Goal: Task Accomplishment & Management: Manage account settings

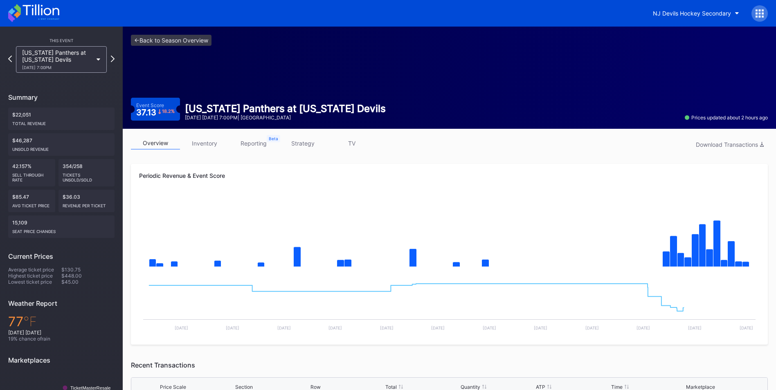
click at [211, 144] on link "inventory" at bounding box center [204, 143] width 49 height 13
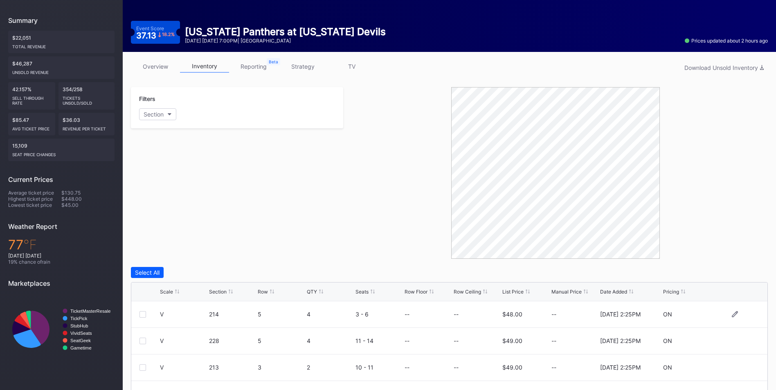
scroll to position [164, 0]
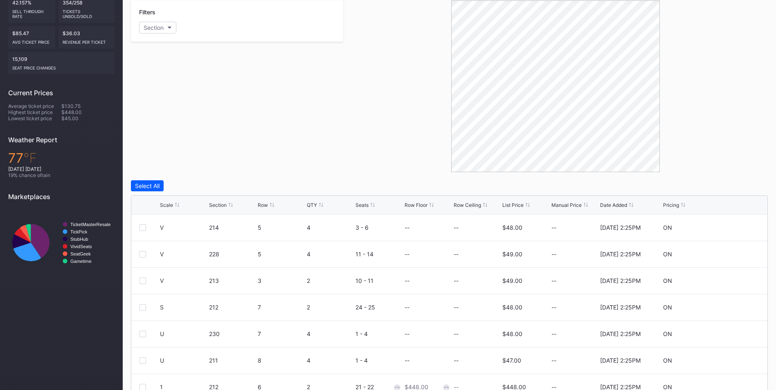
click at [514, 203] on div "List Price" at bounding box center [512, 205] width 21 height 6
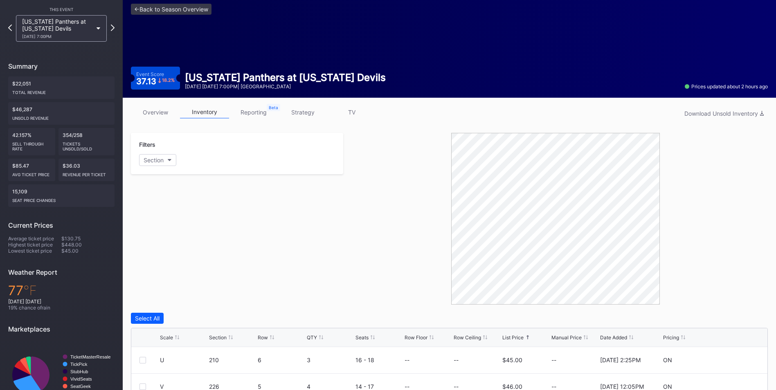
scroll to position [0, 0]
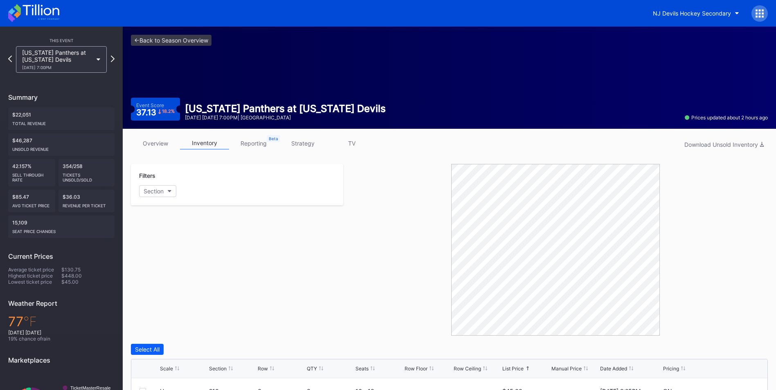
click at [315, 147] on link "strategy" at bounding box center [302, 143] width 49 height 13
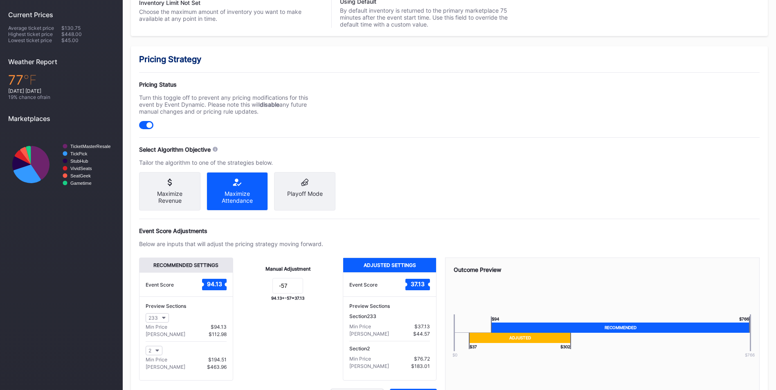
scroll to position [292, 0]
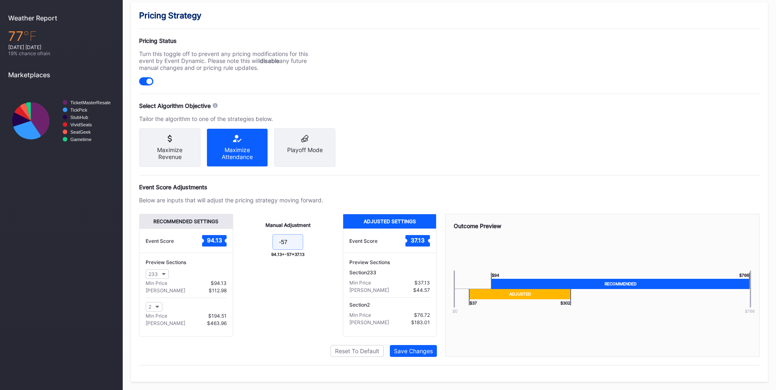
click at [299, 241] on input "-57" at bounding box center [287, 242] width 31 height 16
type input "-58"
click at [427, 347] on button "Save Changes" at bounding box center [413, 351] width 47 height 12
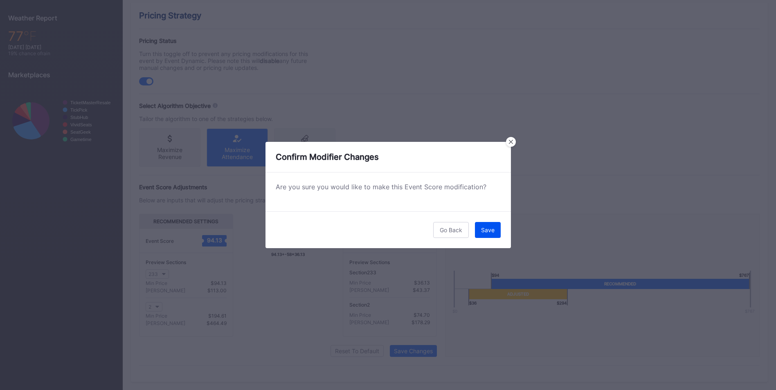
click at [488, 232] on div "Save" at bounding box center [487, 230] width 13 height 7
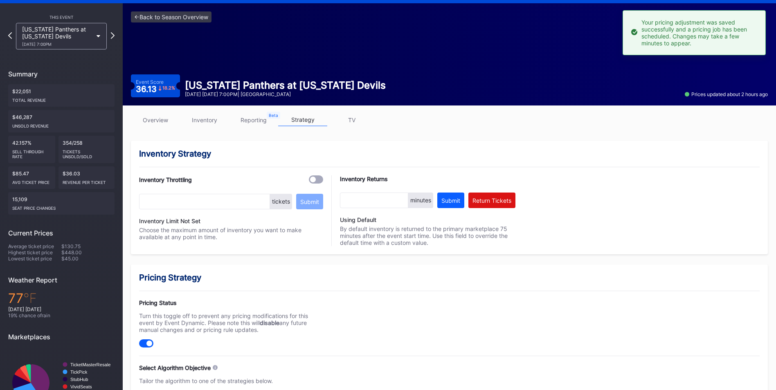
scroll to position [0, 0]
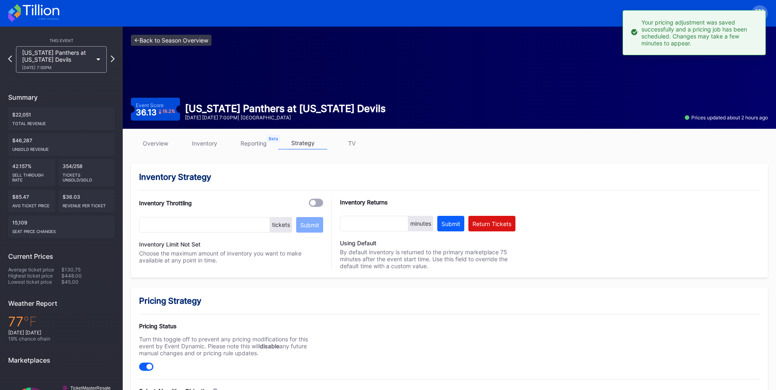
click at [182, 40] on link "<- Back to Season Overview" at bounding box center [171, 40] width 81 height 11
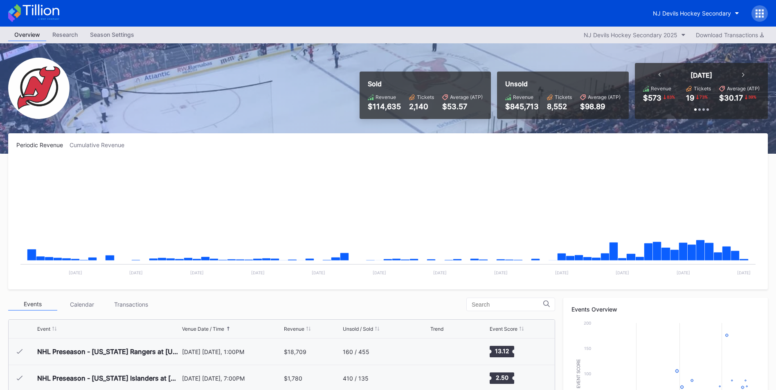
scroll to position [228, 0]
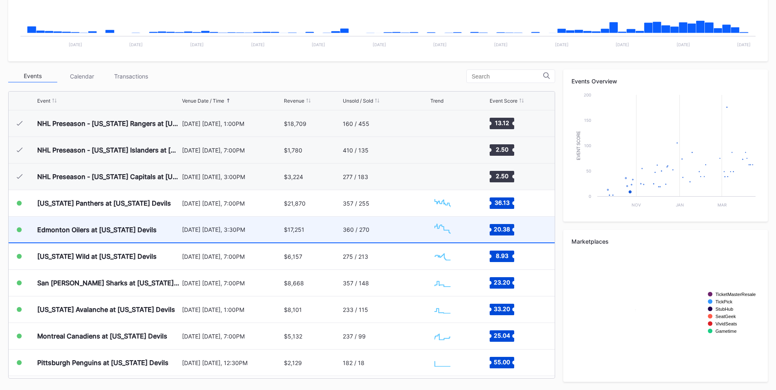
click at [236, 226] on div "[DATE] [DATE], 3:30PM" at bounding box center [232, 229] width 100 height 7
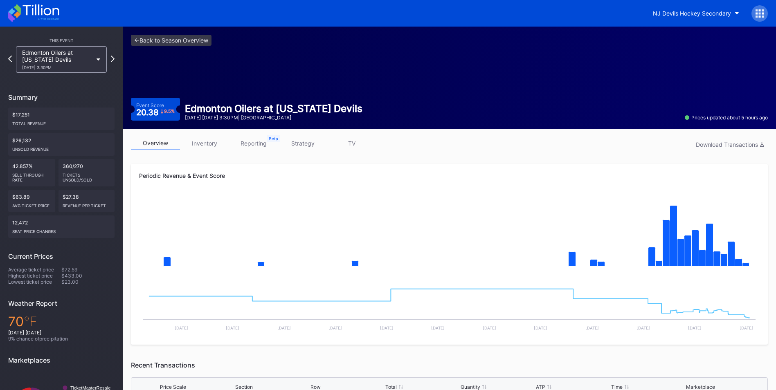
click at [207, 141] on link "inventory" at bounding box center [204, 143] width 49 height 13
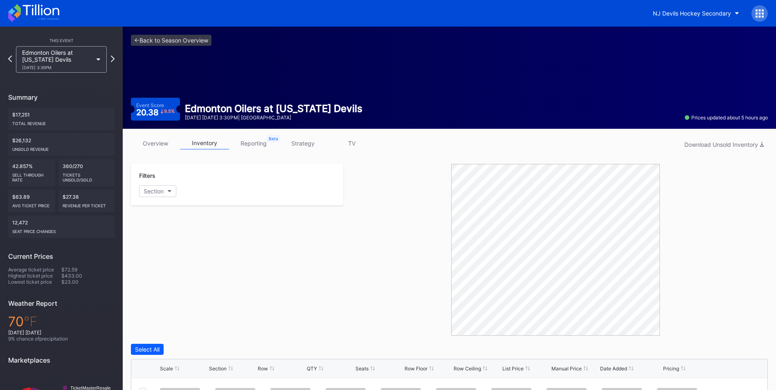
scroll to position [154, 0]
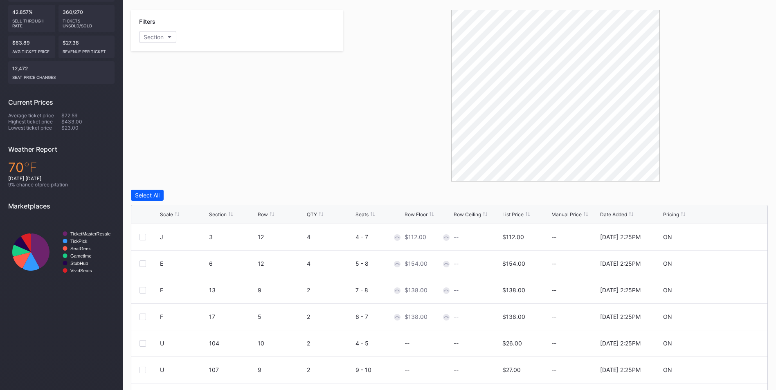
click at [510, 216] on div "List Price" at bounding box center [512, 214] width 21 height 6
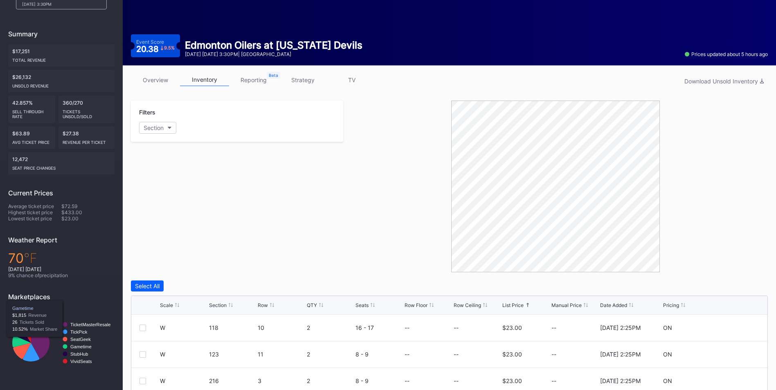
scroll to position [0, 0]
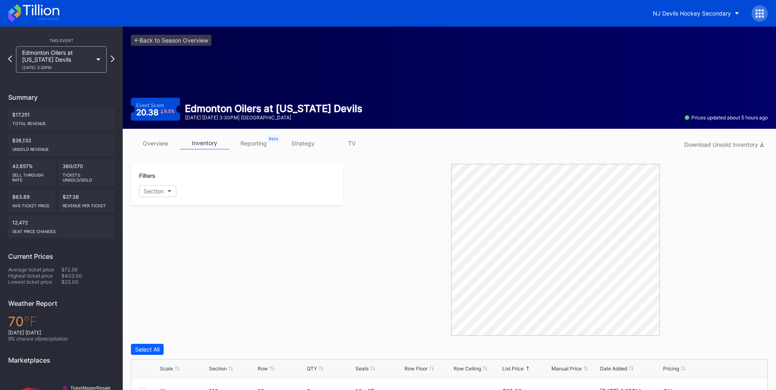
click at [307, 137] on link "strategy" at bounding box center [302, 143] width 49 height 13
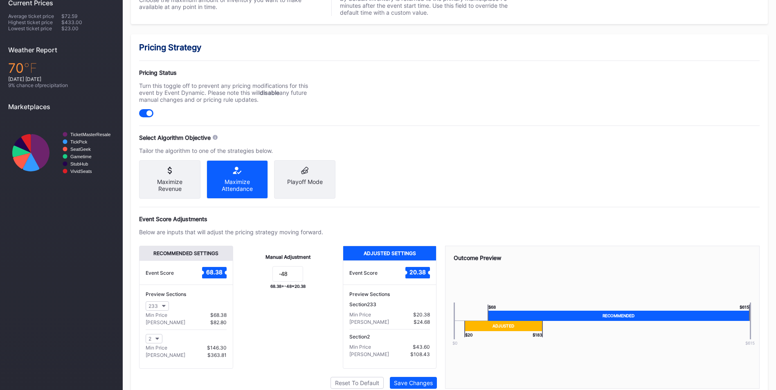
scroll to position [292, 0]
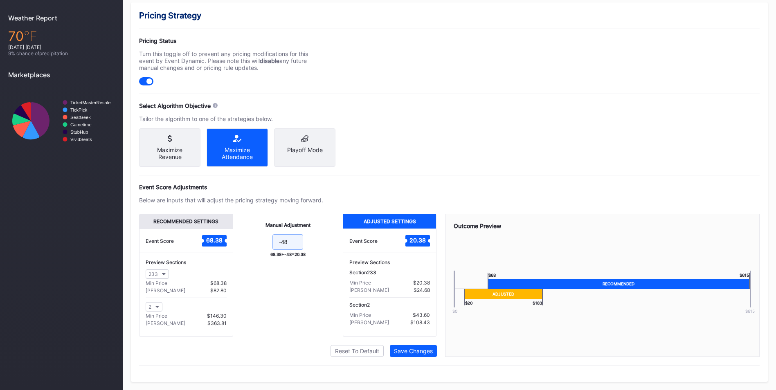
click at [299, 245] on input "-48" at bounding box center [287, 242] width 31 height 16
type input "-45"
click at [434, 349] on button "Save Changes" at bounding box center [413, 351] width 47 height 12
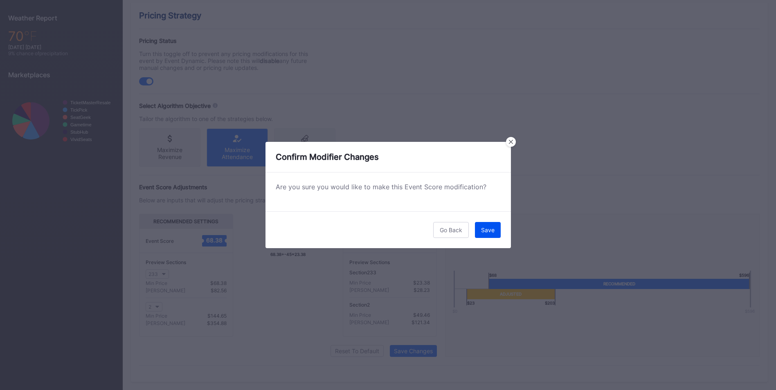
click at [492, 224] on button "Save" at bounding box center [488, 230] width 26 height 16
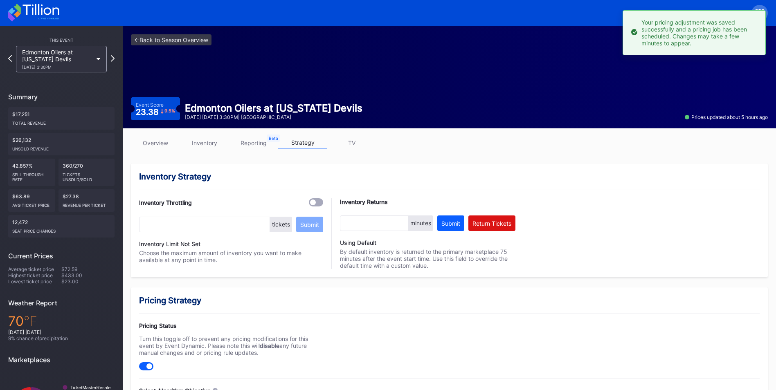
scroll to position [0, 0]
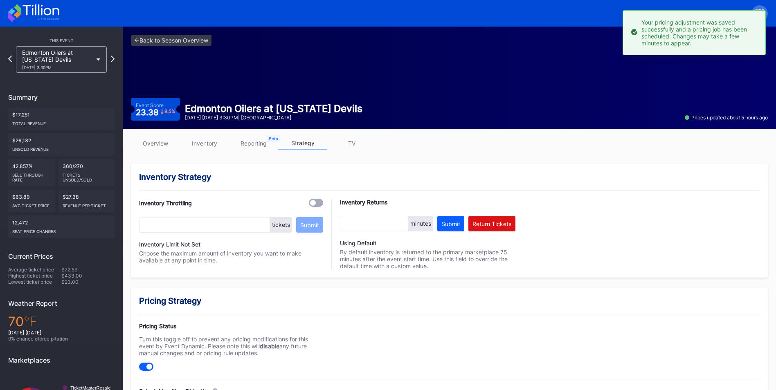
click at [155, 33] on div "<- Back to Season Overview Event Score 23.38 9.5 % Edmonton Oilers at [US_STATE…" at bounding box center [449, 78] width 653 height 102
click at [163, 37] on link "<- Back to Season Overview" at bounding box center [171, 40] width 81 height 11
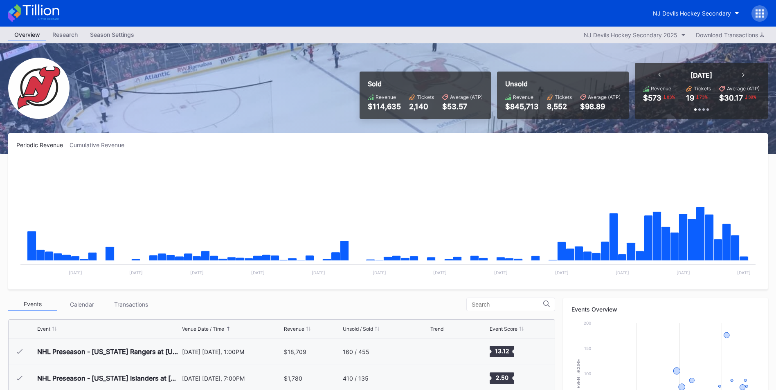
scroll to position [80, 0]
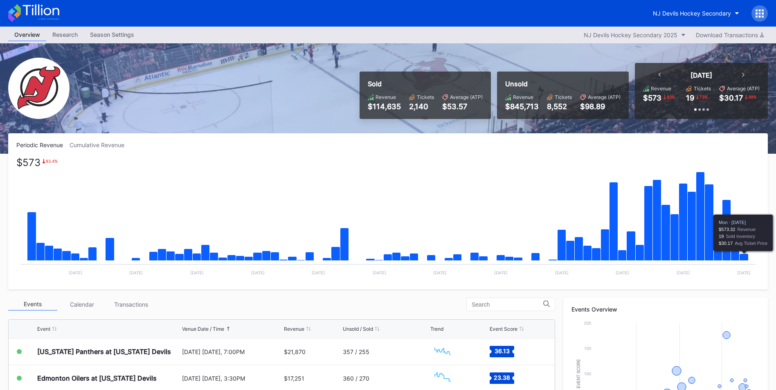
click at [745, 254] on icon "Chart title" at bounding box center [744, 257] width 9 height 7
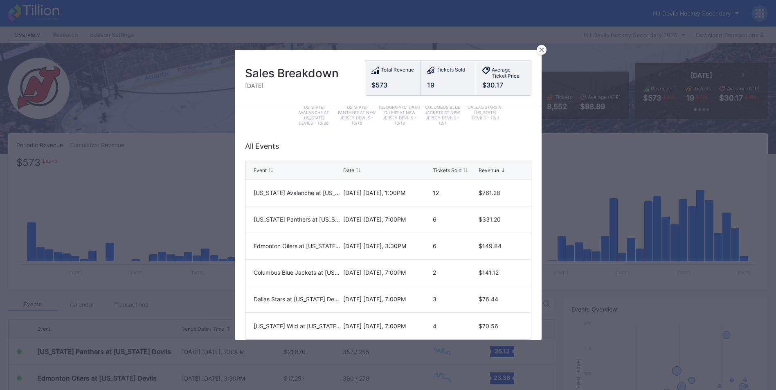
scroll to position [164, 0]
click at [543, 47] on div at bounding box center [542, 50] width 10 height 10
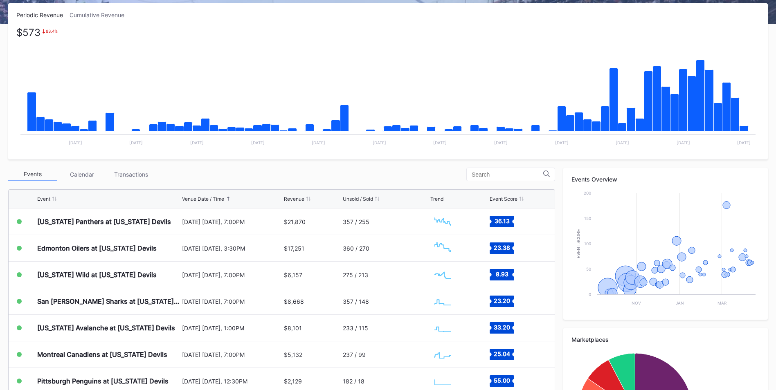
scroll to position [205, 0]
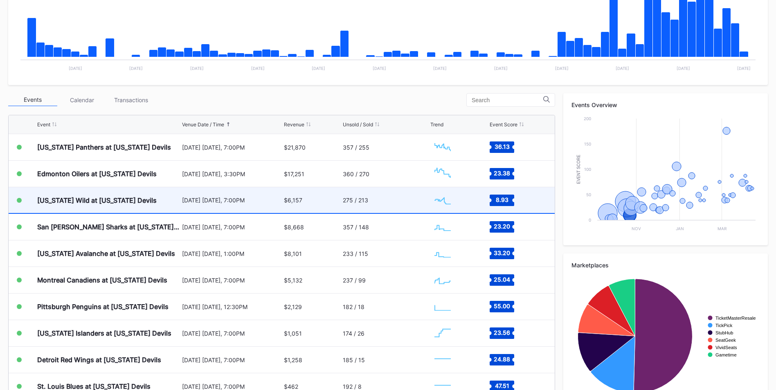
click at [108, 200] on div "[US_STATE] Wild at [US_STATE] Devils" at bounding box center [96, 200] width 119 height 8
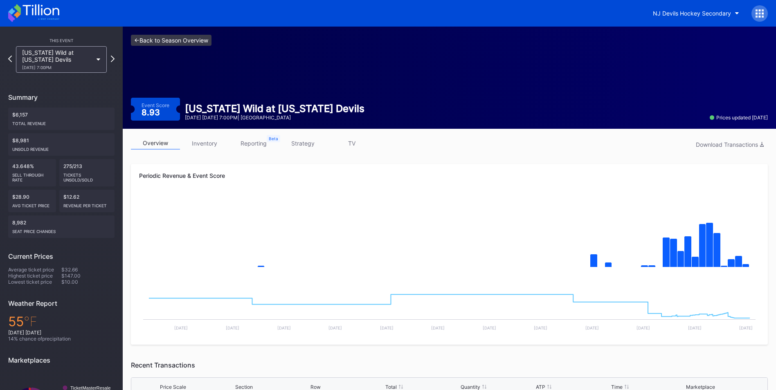
click at [180, 41] on link "<- Back to Season Overview" at bounding box center [171, 40] width 81 height 11
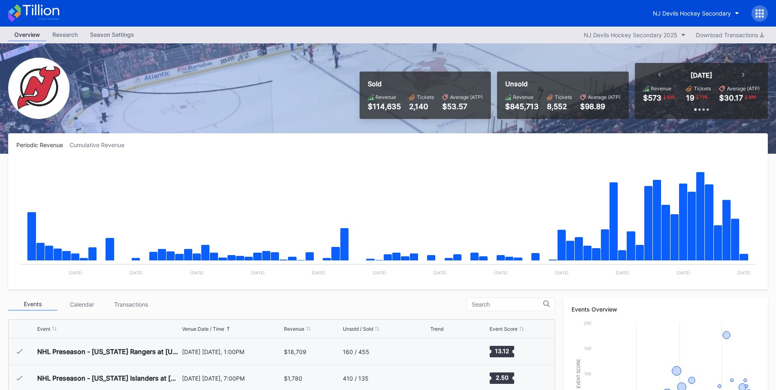
scroll to position [80, 0]
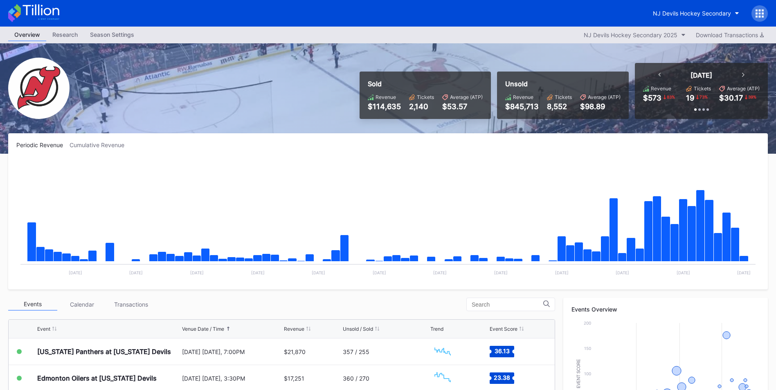
click at [188, 207] on rect "Chart title" at bounding box center [387, 220] width 743 height 123
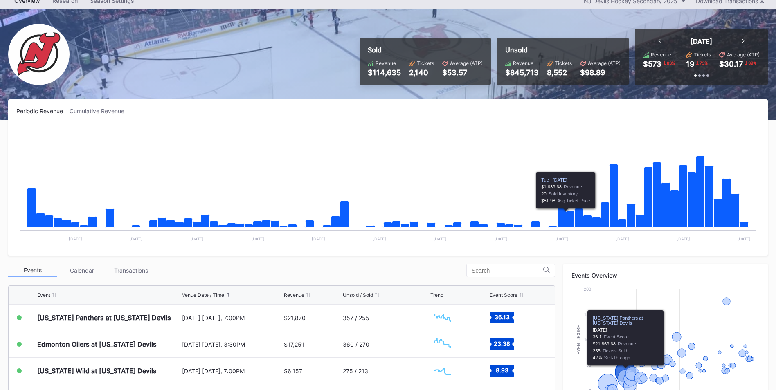
scroll to position [0, 0]
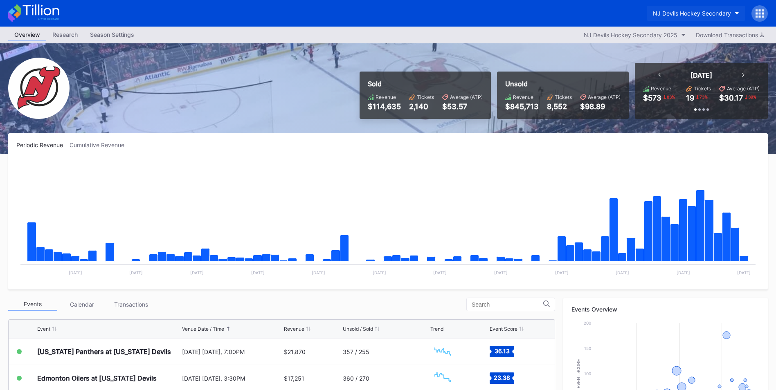
click at [684, 14] on div "NJ Devils Hockey Secondary" at bounding box center [692, 13] width 78 height 7
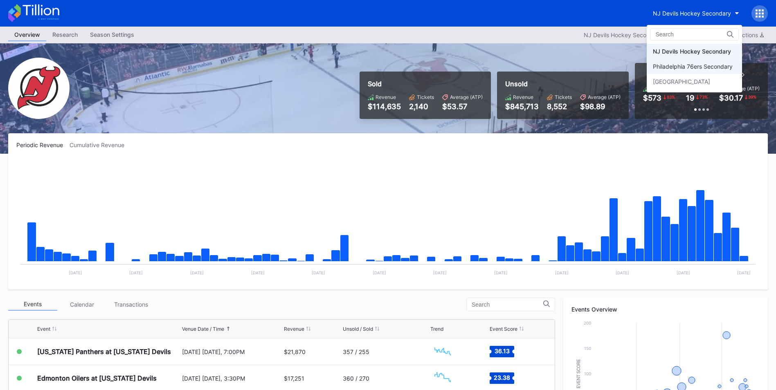
click at [686, 67] on div "Philadelphia 76ers Secondary" at bounding box center [693, 66] width 80 height 7
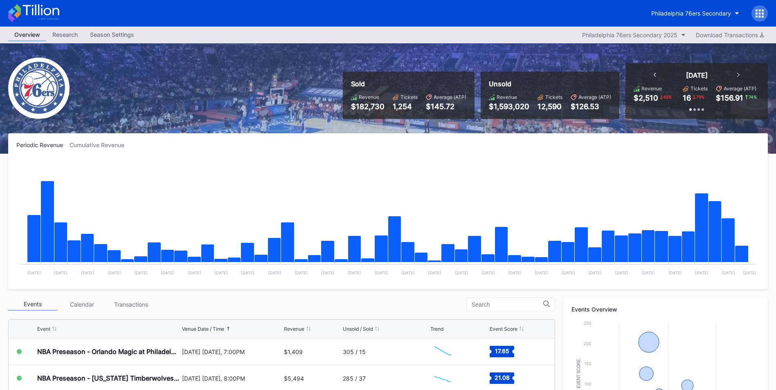
click at [769, 16] on div "Philadelphia 76ers Secondary" at bounding box center [388, 13] width 776 height 27
click at [760, 16] on icon at bounding box center [760, 17] width 2 height 2
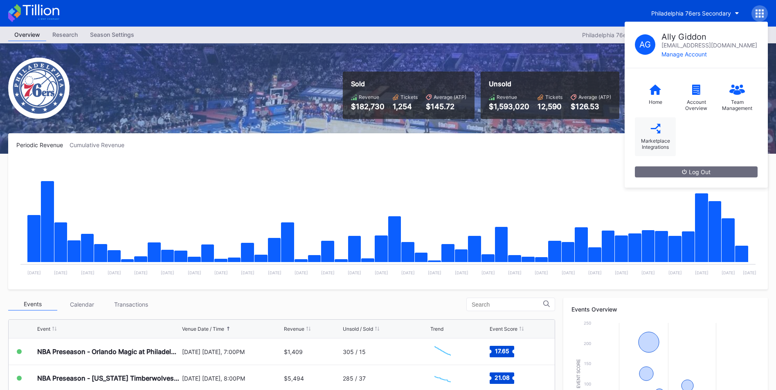
click at [640, 143] on div "Marketplace Integrations" at bounding box center [655, 144] width 33 height 12
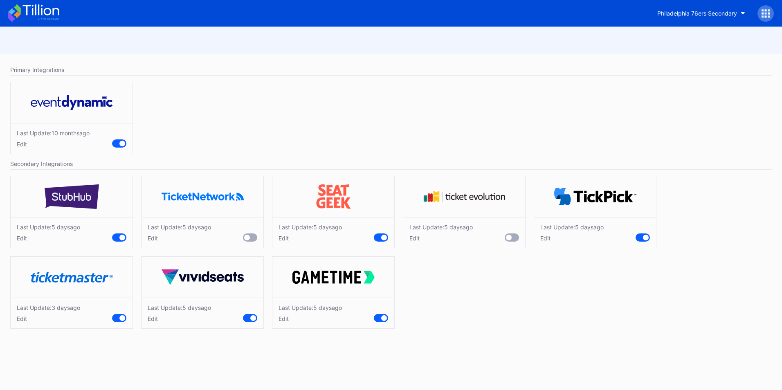
click at [54, 11] on icon at bounding box center [33, 13] width 51 height 18
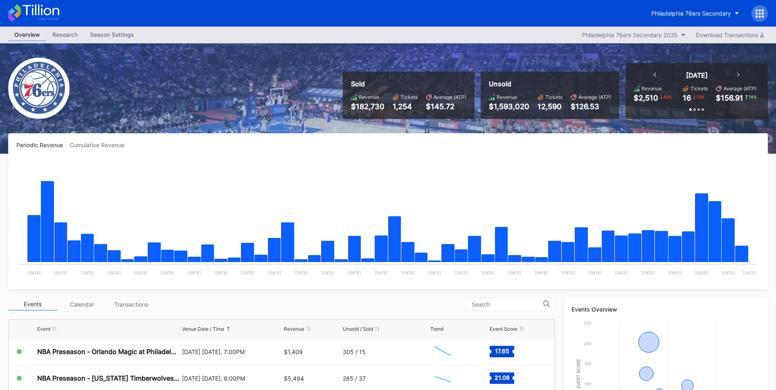
click at [689, 305] on div "Events Overview Created with Highcharts 11.2.0 Event Score Chart title Nov Jan …" at bounding box center [665, 374] width 205 height 152
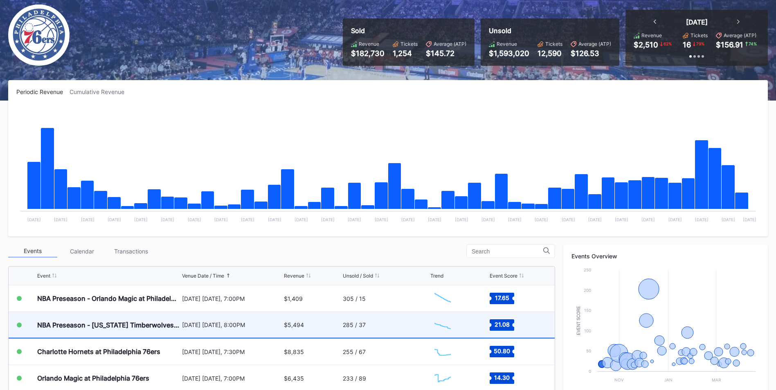
scroll to position [123, 0]
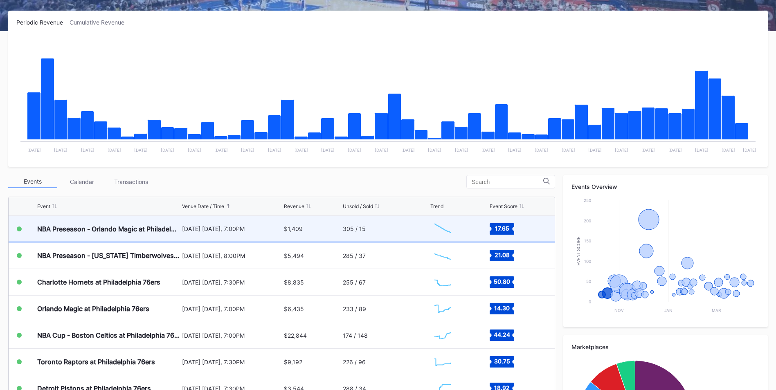
click at [313, 229] on div "$1,409" at bounding box center [312, 229] width 57 height 26
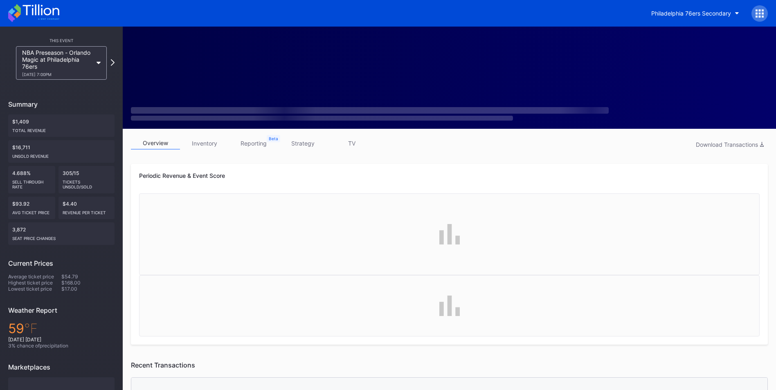
click at [197, 145] on link "inventory" at bounding box center [204, 143] width 49 height 13
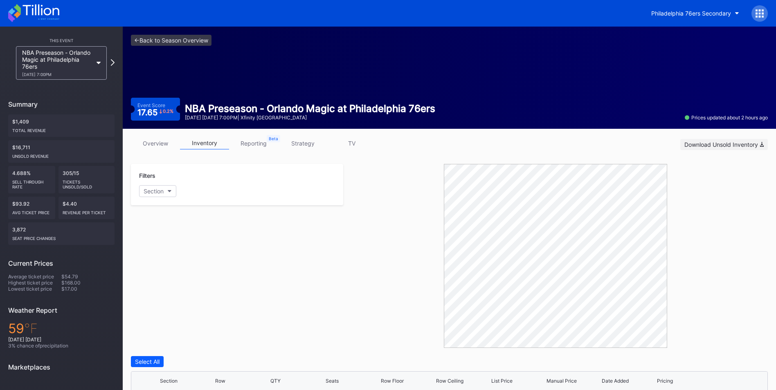
click at [737, 144] on div "Download Unsold Inventory" at bounding box center [723, 144] width 79 height 7
drag, startPoint x: 240, startPoint y: 70, endPoint x: 206, endPoint y: 48, distance: 40.5
click at [240, 70] on div "<- Back to Season Overview Event Score 17.65 0.2 % NBA Preseason - Orlando Magi…" at bounding box center [449, 78] width 653 height 102
click at [204, 45] on link "<- Back to Season Overview" at bounding box center [171, 40] width 81 height 11
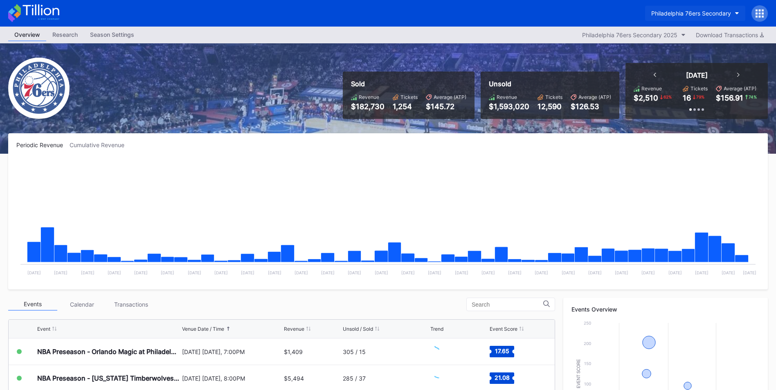
click at [686, 16] on div "Philadelphia 76ers Secondary" at bounding box center [691, 13] width 80 height 7
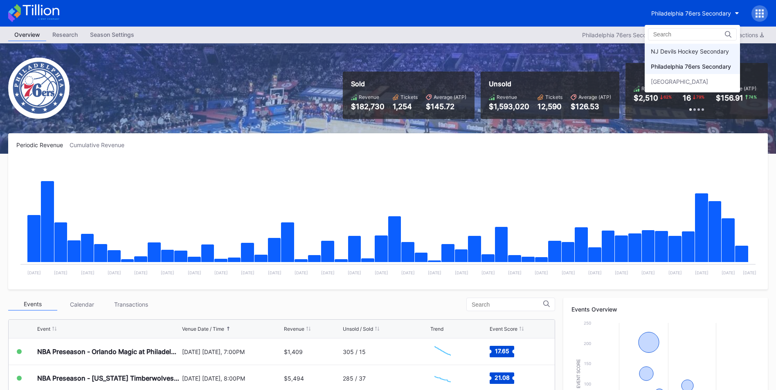
click at [681, 49] on div "NJ Devils Hockey Secondary" at bounding box center [690, 51] width 78 height 7
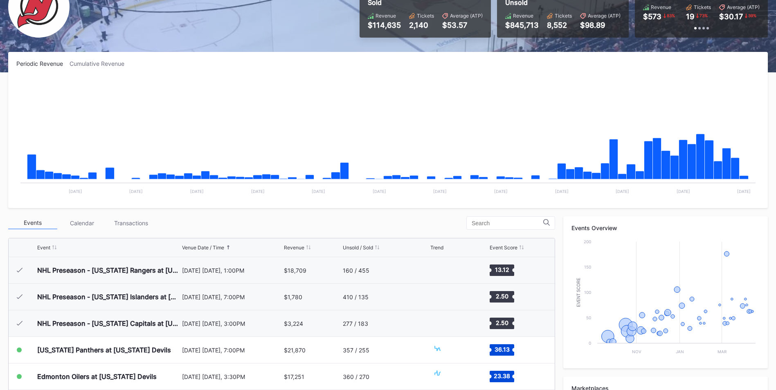
scroll to position [80, 0]
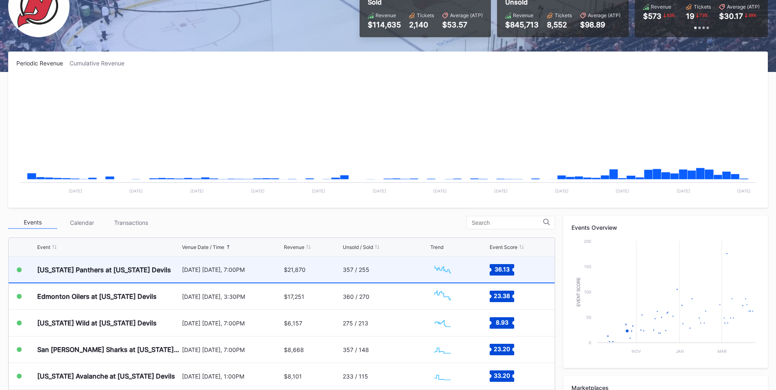
click at [297, 267] on div "$21,870" at bounding box center [295, 269] width 22 height 7
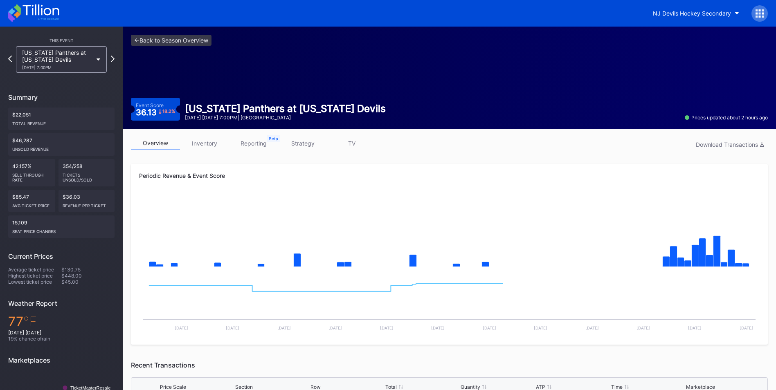
click at [213, 145] on link "inventory" at bounding box center [204, 143] width 49 height 13
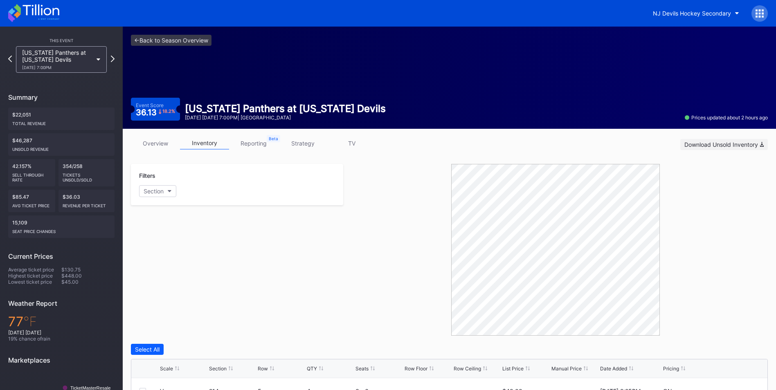
click at [741, 146] on div "Download Unsold Inventory" at bounding box center [723, 144] width 79 height 7
click at [398, 11] on div "NJ Devils Hockey Secondary" at bounding box center [388, 13] width 776 height 27
click at [155, 41] on link "<- Back to Season Overview" at bounding box center [171, 40] width 81 height 11
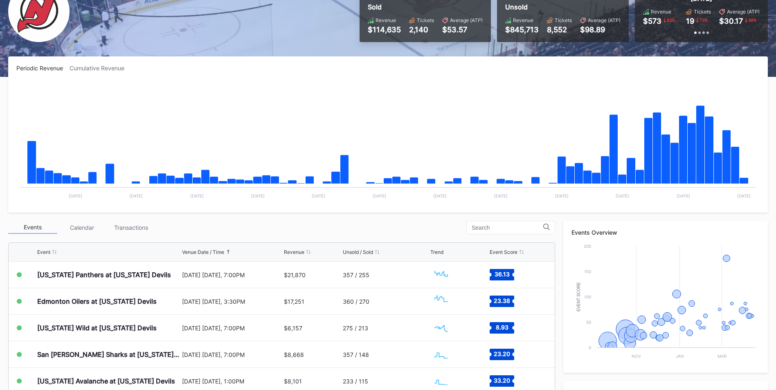
scroll to position [164, 0]
